Goal: Task Accomplishment & Management: Manage account settings

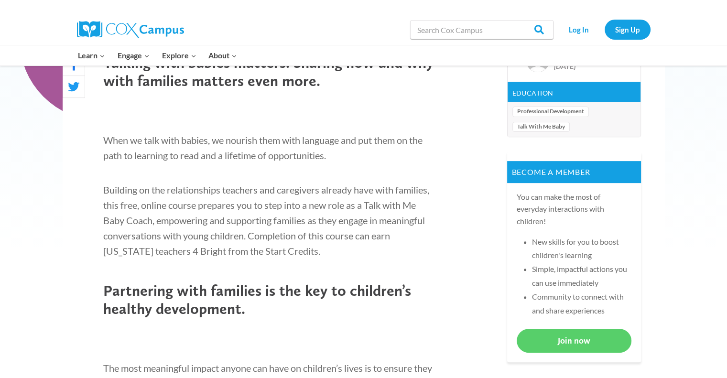
scroll to position [335, 0]
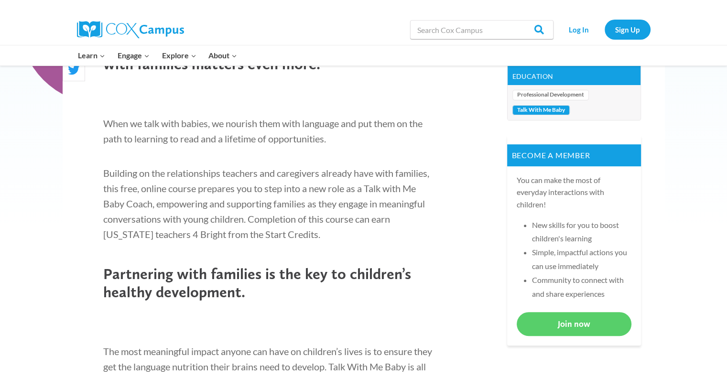
click at [545, 112] on link "Talk With Me Baby" at bounding box center [540, 110] width 57 height 11
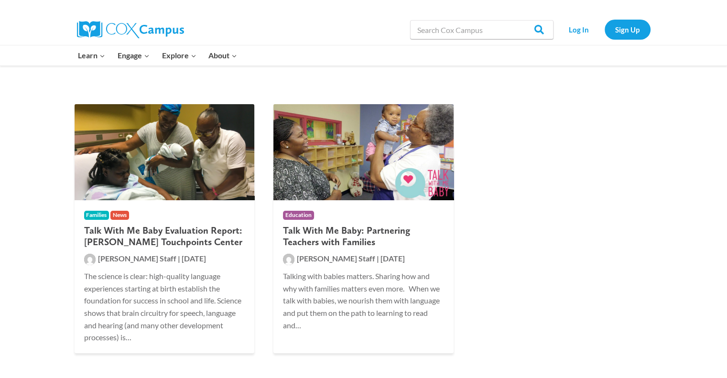
scroll to position [143, 0]
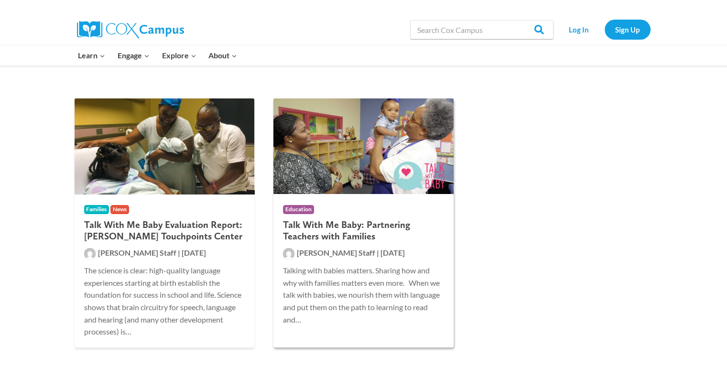
click at [350, 224] on h2 "Talk With Me Baby: Partnering Teachers with Families" at bounding box center [363, 230] width 161 height 23
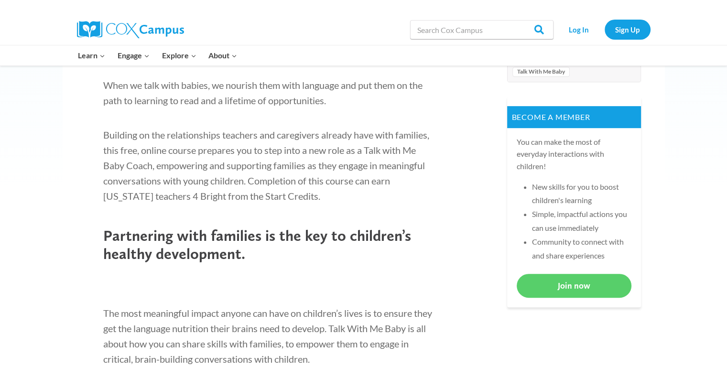
scroll to position [382, 0]
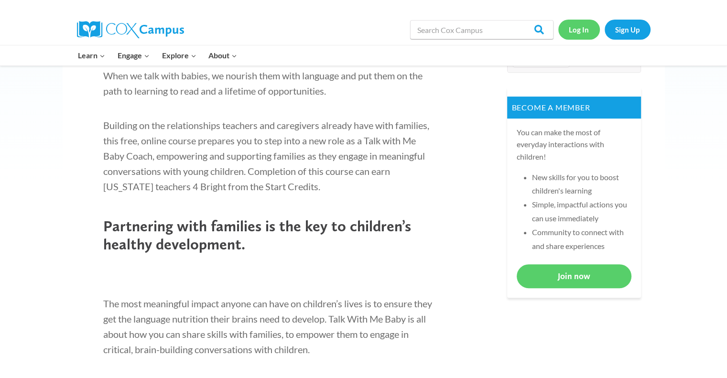
click at [582, 26] on link "Log In" at bounding box center [579, 30] width 42 height 20
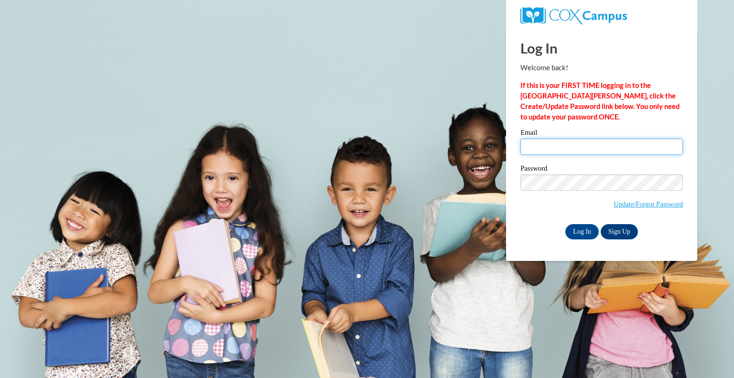
click at [548, 144] on input "Email" at bounding box center [602, 147] width 163 height 16
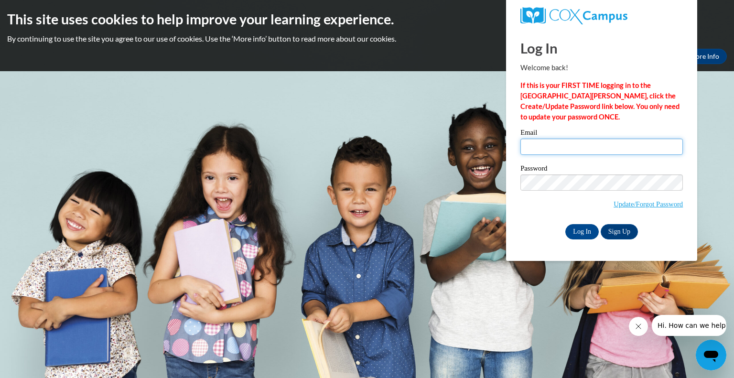
type input "arober36@gmail.com"
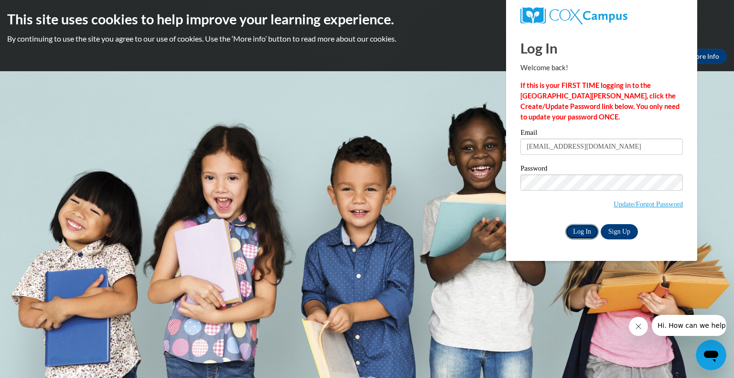
click at [587, 231] on input "Log In" at bounding box center [582, 231] width 33 height 15
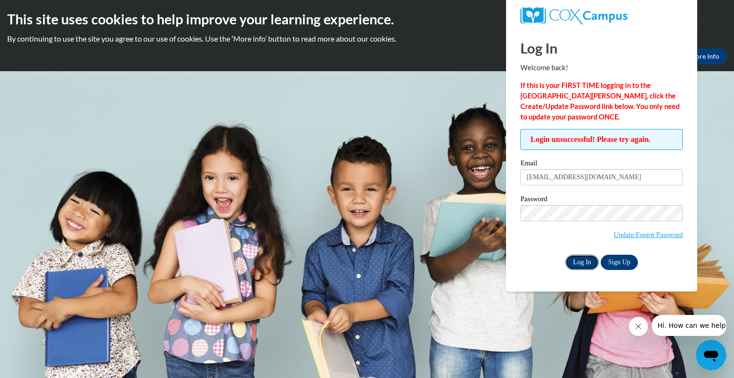
click at [578, 260] on input "Log In" at bounding box center [582, 262] width 33 height 15
click at [566, 255] on input "Log In" at bounding box center [582, 262] width 33 height 15
click at [720, 126] on body "This site uses cookies to help improve your learning experience. By continuing …" at bounding box center [367, 189] width 734 height 378
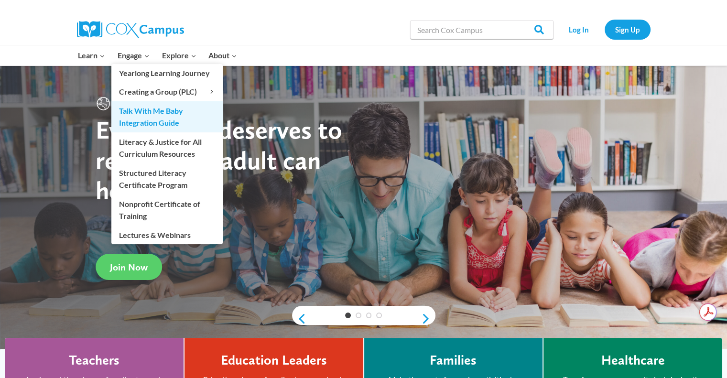
click at [152, 114] on link "Talk With Me Baby Integration Guide" at bounding box center [166, 116] width 111 height 31
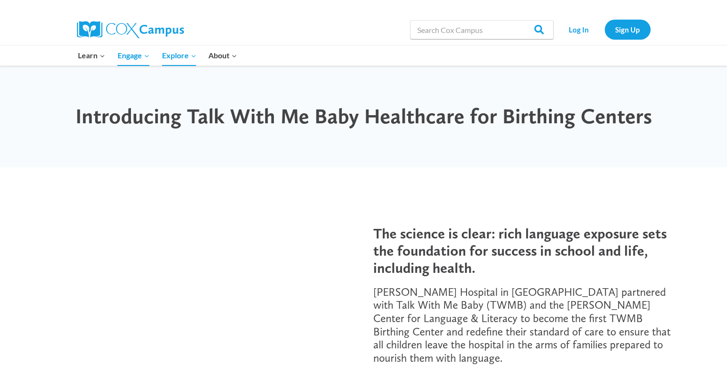
click at [133, 33] on img at bounding box center [130, 29] width 107 height 17
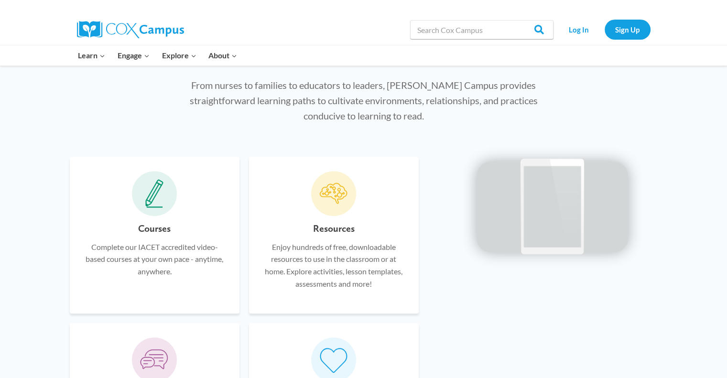
scroll to position [574, 0]
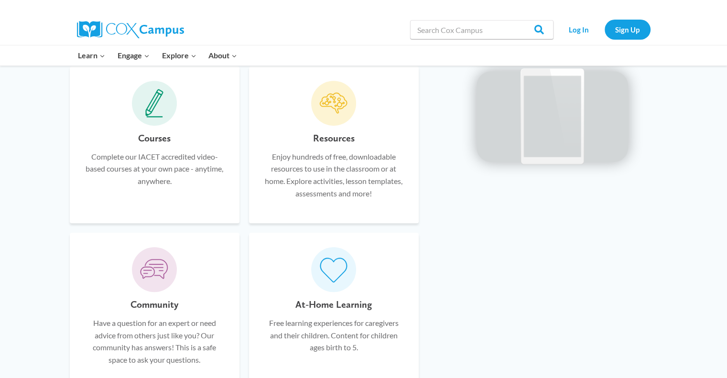
click at [149, 111] on icon at bounding box center [154, 103] width 18 height 29
click at [158, 140] on h6 "Courses" at bounding box center [154, 138] width 33 height 15
click at [155, 155] on p "Complete our IACET accredited video-based courses at your own pace - anytime, a…" at bounding box center [154, 169] width 141 height 37
click at [166, 108] on span at bounding box center [154, 103] width 45 height 45
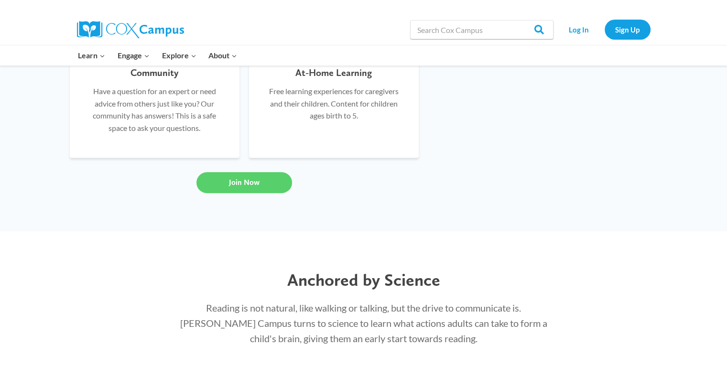
scroll to position [813, 0]
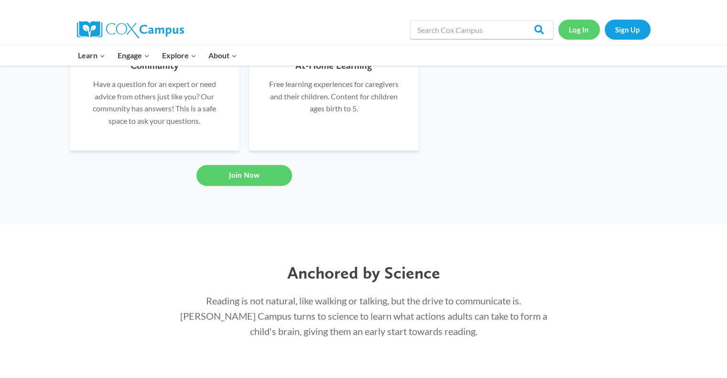
click at [584, 32] on link "Log In" at bounding box center [579, 30] width 42 height 20
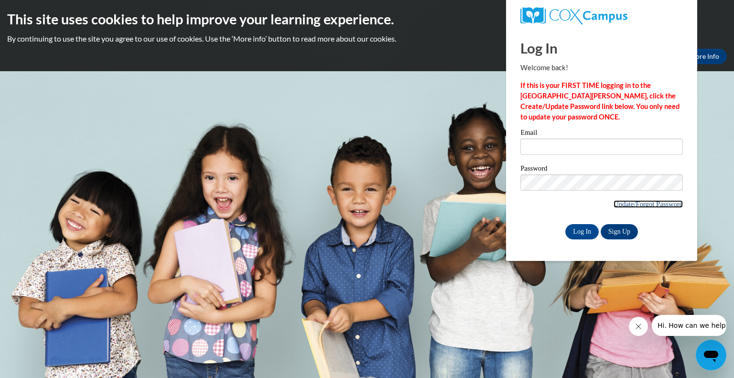
click at [637, 206] on link "Update/Forgot Password" at bounding box center [648, 204] width 69 height 8
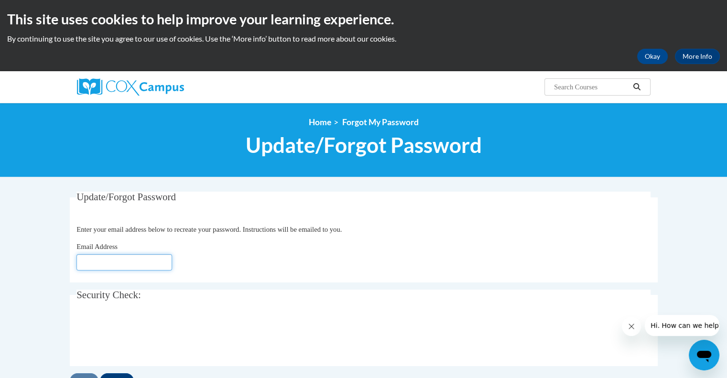
click at [163, 262] on input "Email Address" at bounding box center [124, 262] width 96 height 16
type input "[EMAIL_ADDRESS][DOMAIN_NAME]"
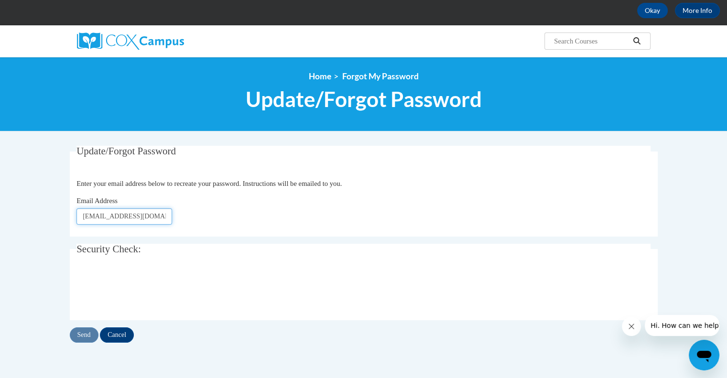
scroll to position [96, 0]
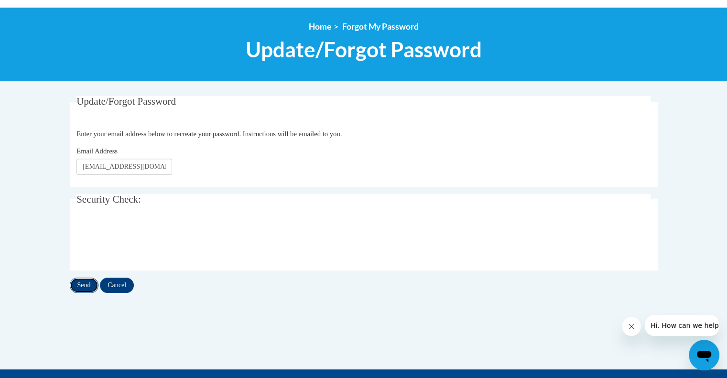
click at [94, 287] on input "Send" at bounding box center [84, 285] width 29 height 15
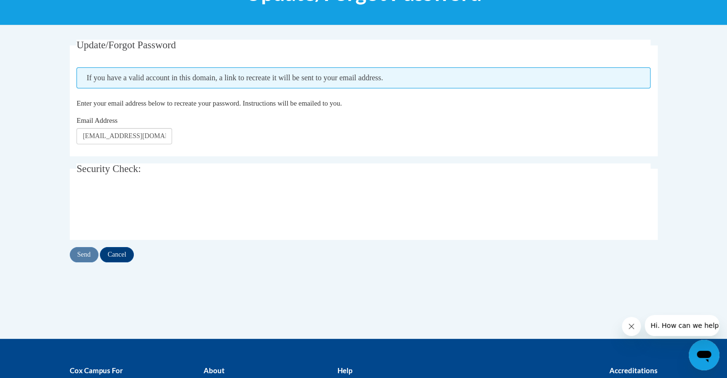
scroll to position [191, 0]
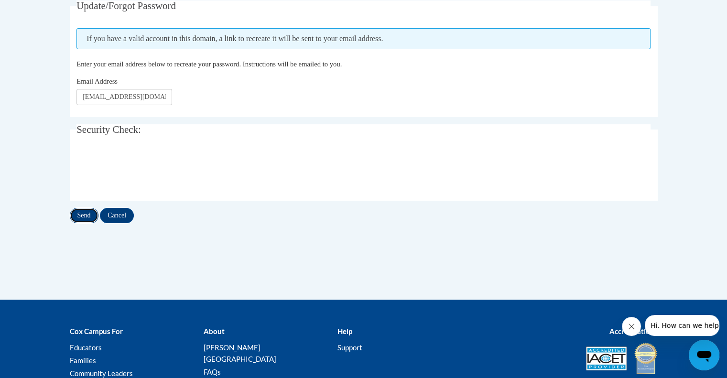
click at [84, 218] on input "Send" at bounding box center [84, 215] width 29 height 15
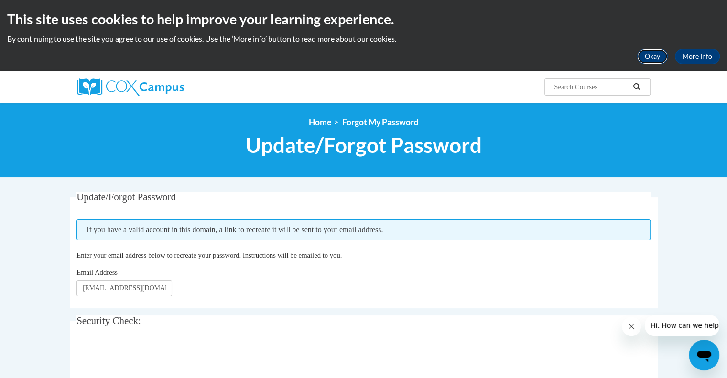
click at [644, 58] on button "Okay" at bounding box center [652, 56] width 31 height 15
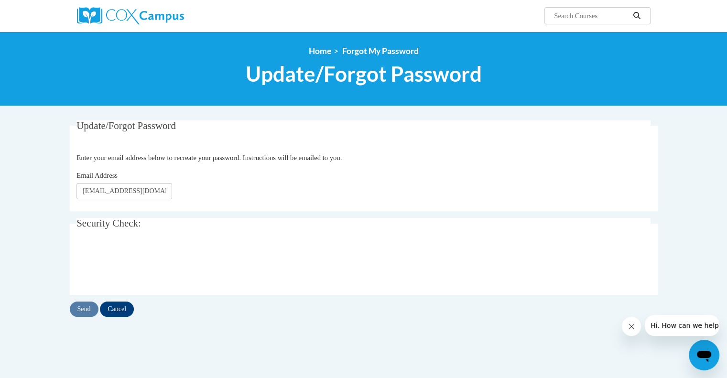
click at [332, 51] on li "Forgot My Password" at bounding box center [374, 51] width 87 height 11
click at [317, 48] on link "Home" at bounding box center [320, 51] width 22 height 10
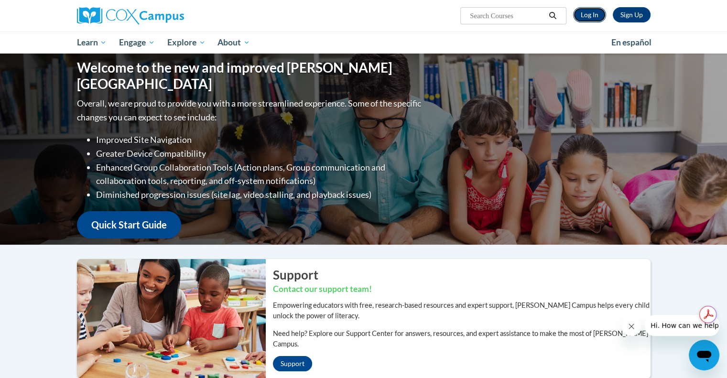
click at [578, 17] on link "Log In" at bounding box center [589, 14] width 33 height 15
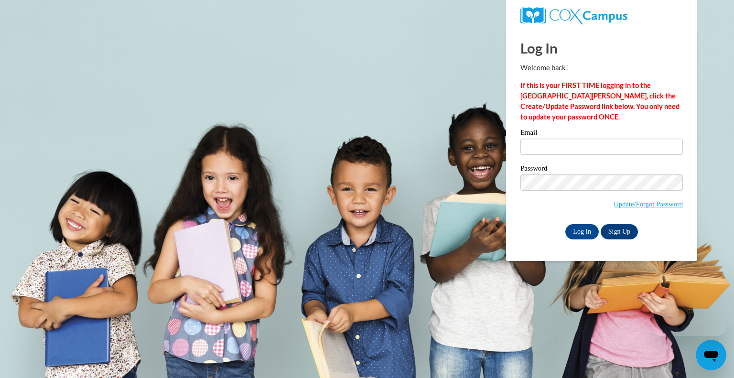
click at [550, 159] on div "Email" at bounding box center [602, 145] width 163 height 33
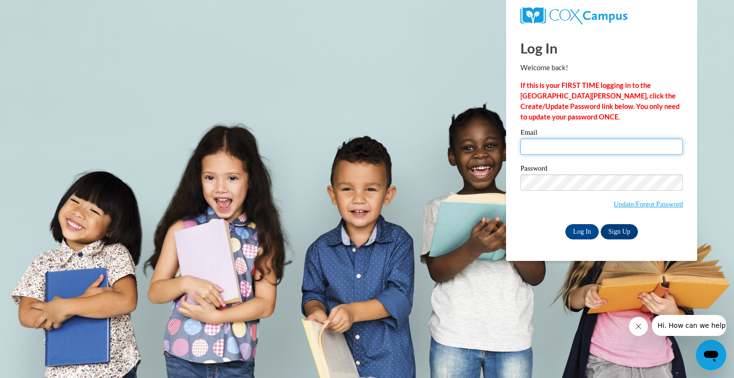
click at [549, 149] on input "Email" at bounding box center [602, 147] width 163 height 16
type input "s"
type input "[EMAIL_ADDRESS][DOMAIN_NAME]"
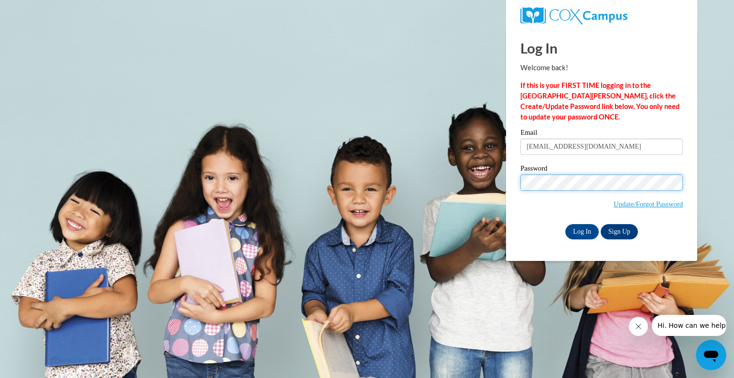
click at [566, 224] on input "Log In" at bounding box center [582, 231] width 33 height 15
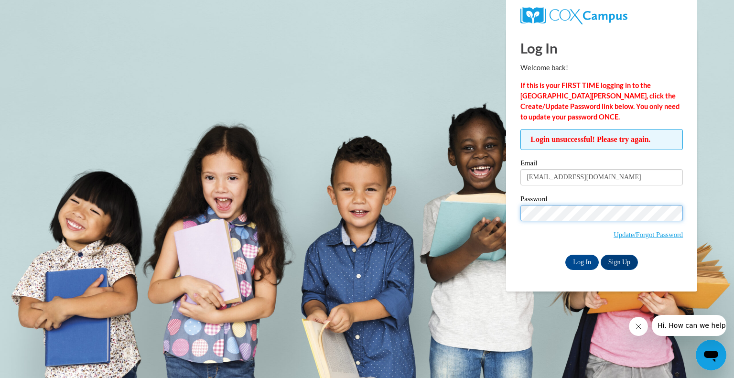
click at [566, 255] on input "Log In" at bounding box center [582, 262] width 33 height 15
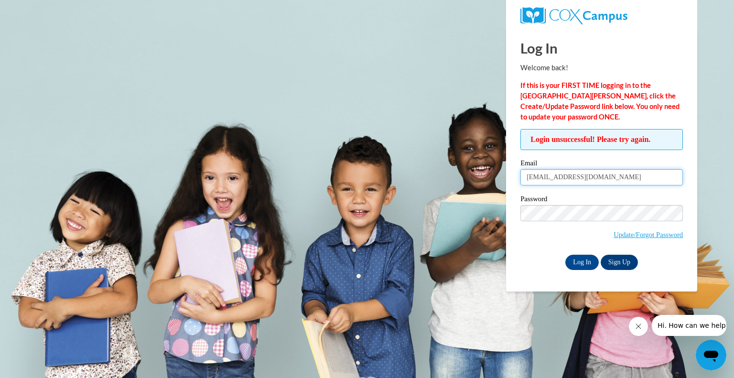
drag, startPoint x: 534, startPoint y: 184, endPoint x: 526, endPoint y: 185, distance: 7.3
click at [534, 184] on input "[EMAIL_ADDRESS][DOMAIN_NAME]" at bounding box center [602, 177] width 163 height 16
